Goal: Information Seeking & Learning: Find specific fact

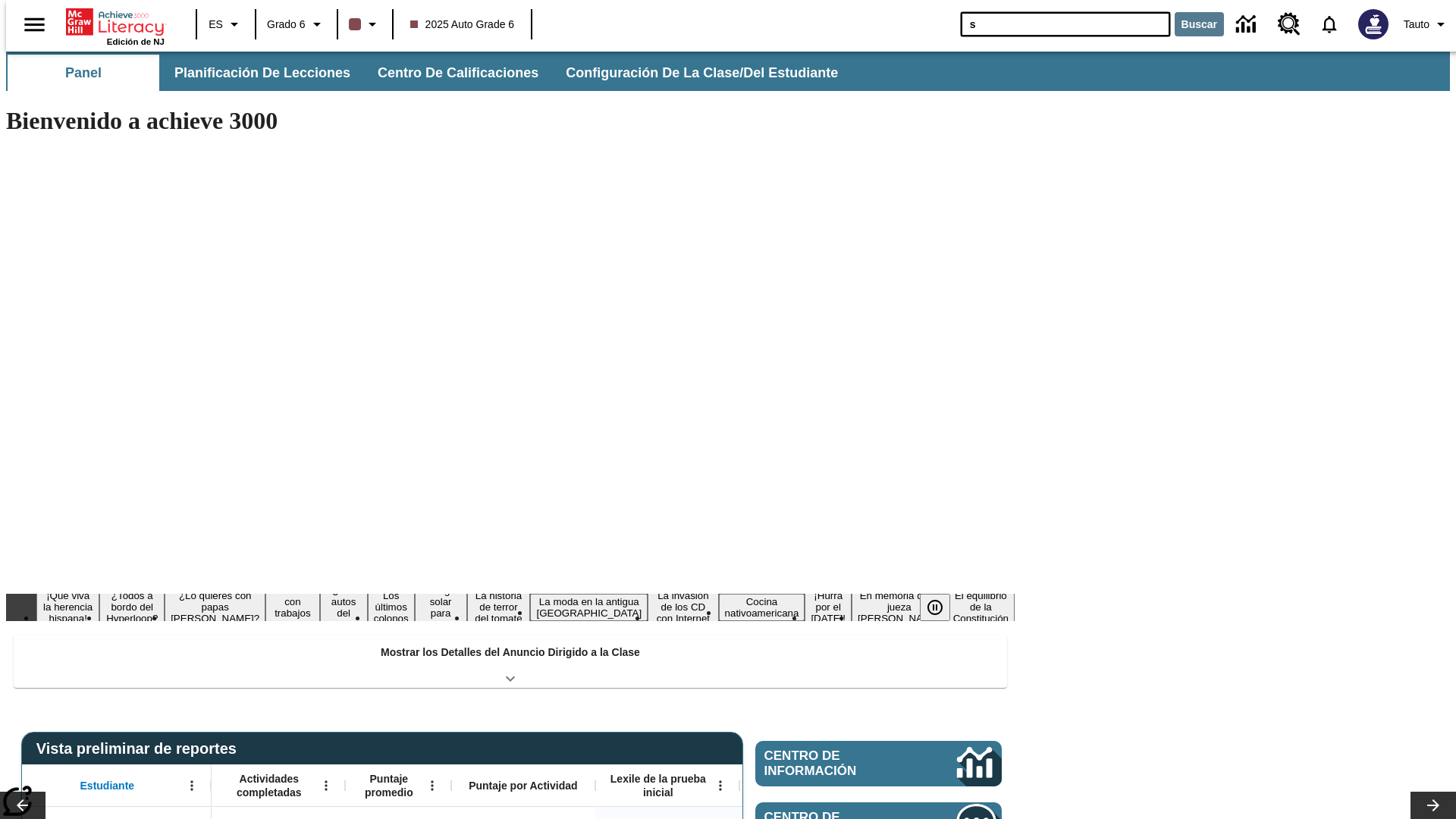
type input "s"
click at [1190, 25] on button "Buscar" at bounding box center [1200, 24] width 49 height 25
